Goal: Task Accomplishment & Management: Manage account settings

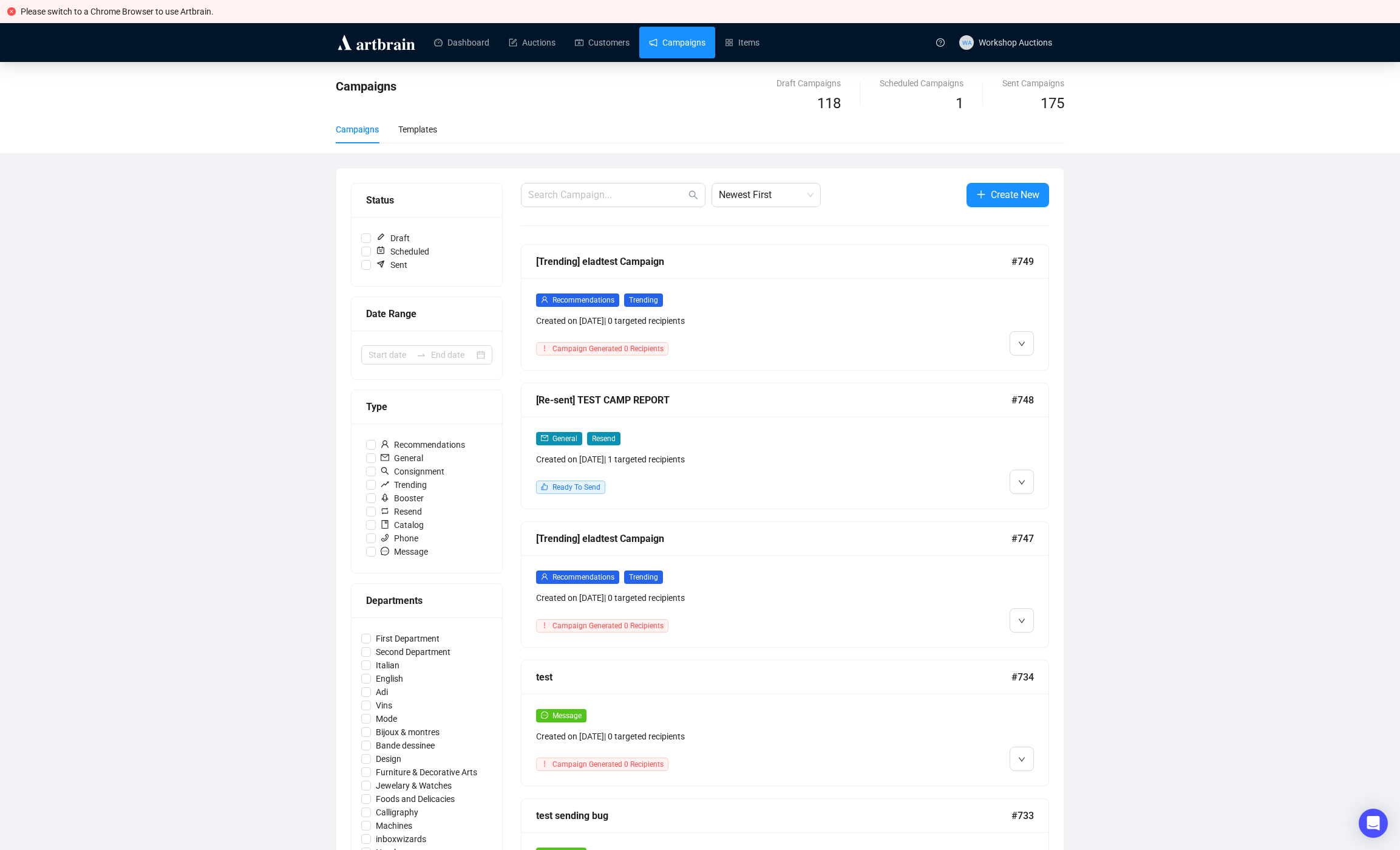
click at [1040, 506] on div "General Resend Created on [DATE] | 1 targeted recipients Ready To Send" at bounding box center [785, 463] width 527 height 92
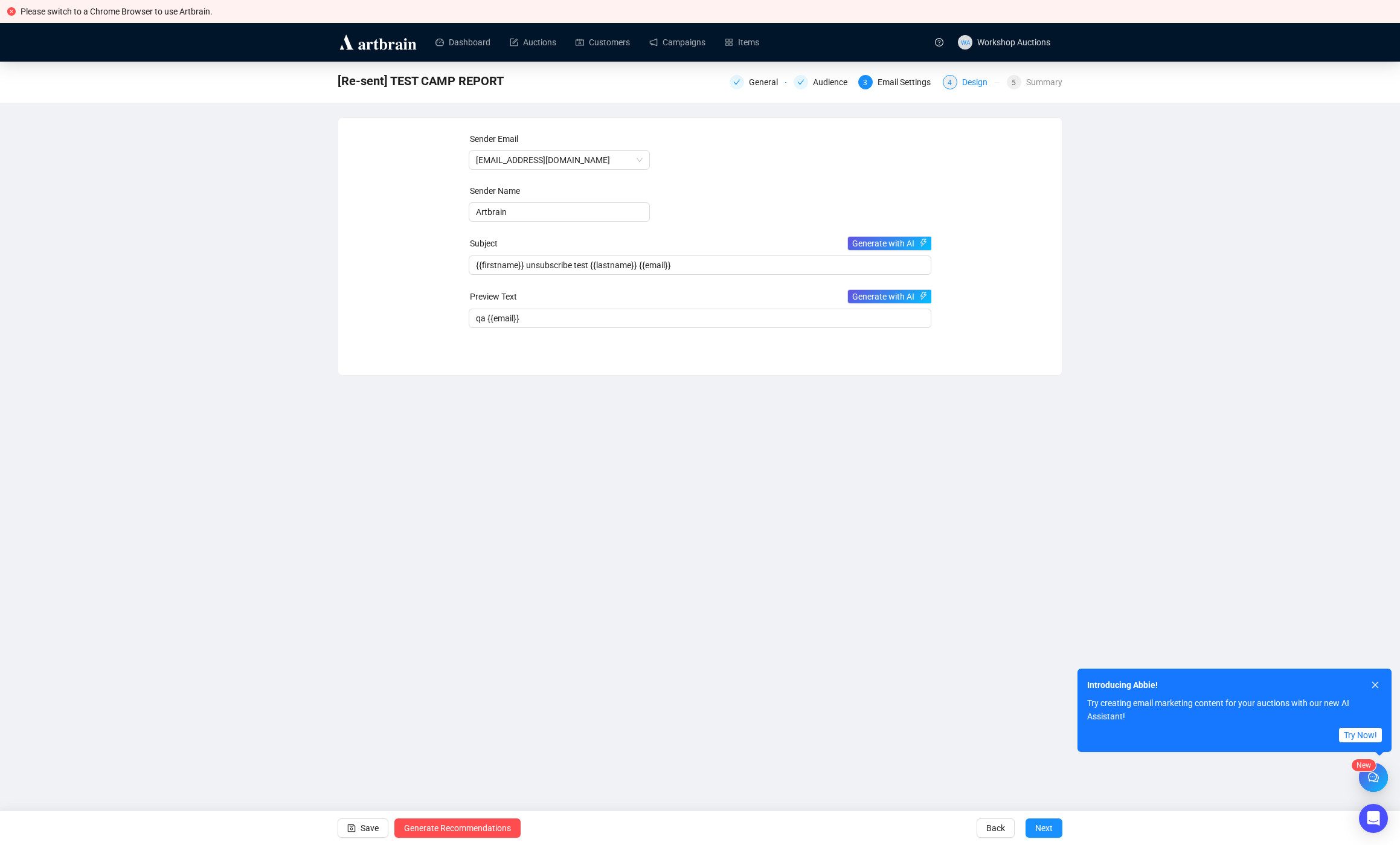
click at [972, 85] on div "Design" at bounding box center [977, 82] width 33 height 15
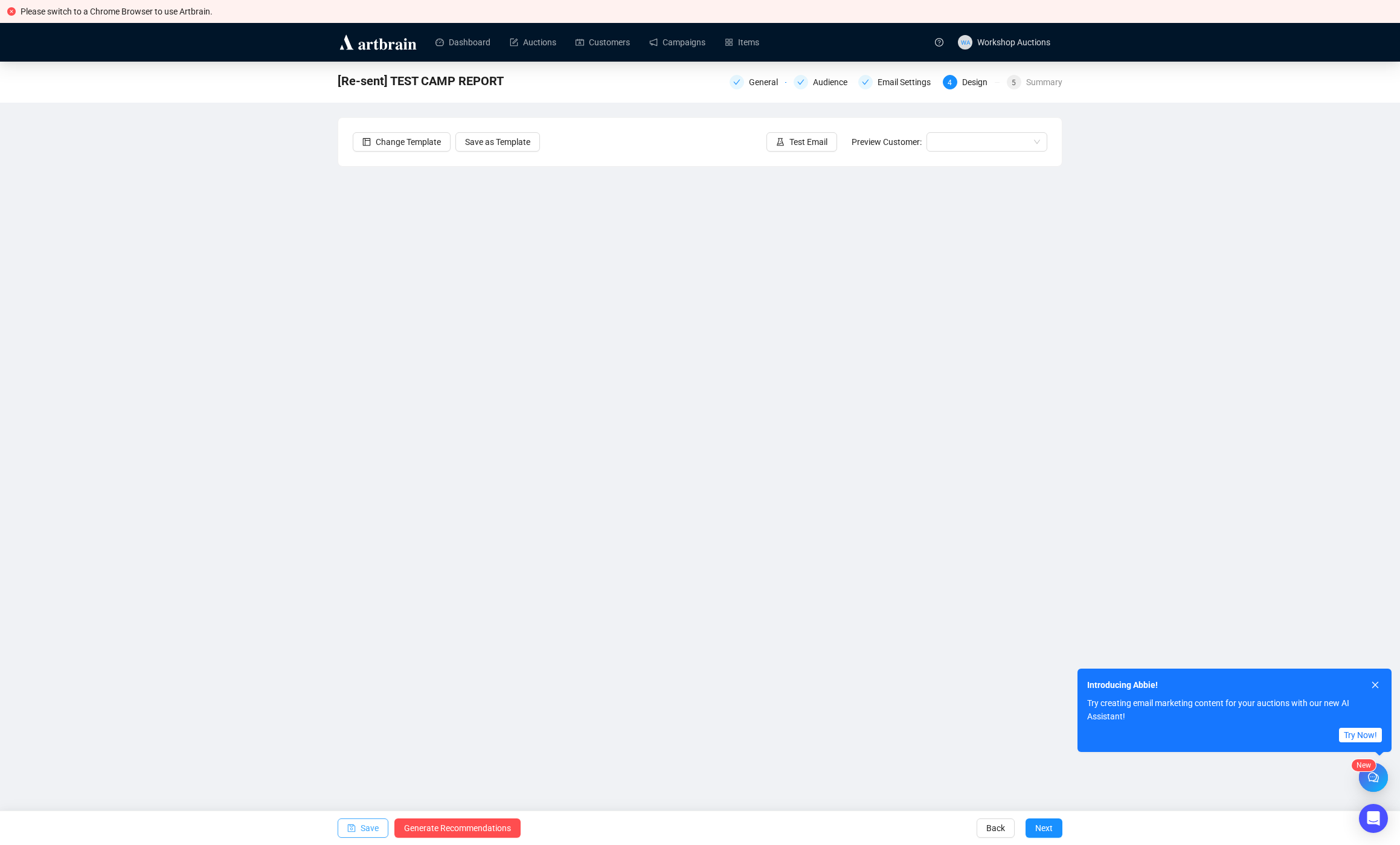
click at [352, 832] on icon "save" at bounding box center [351, 827] width 9 height 9
click at [250, 427] on div "[Re-sent] TEST CAMP REPORT General Audience Email Settings 4 Design 5 Summary C…" at bounding box center [700, 376] width 1400 height 628
